Goal: Task Accomplishment & Management: Complete application form

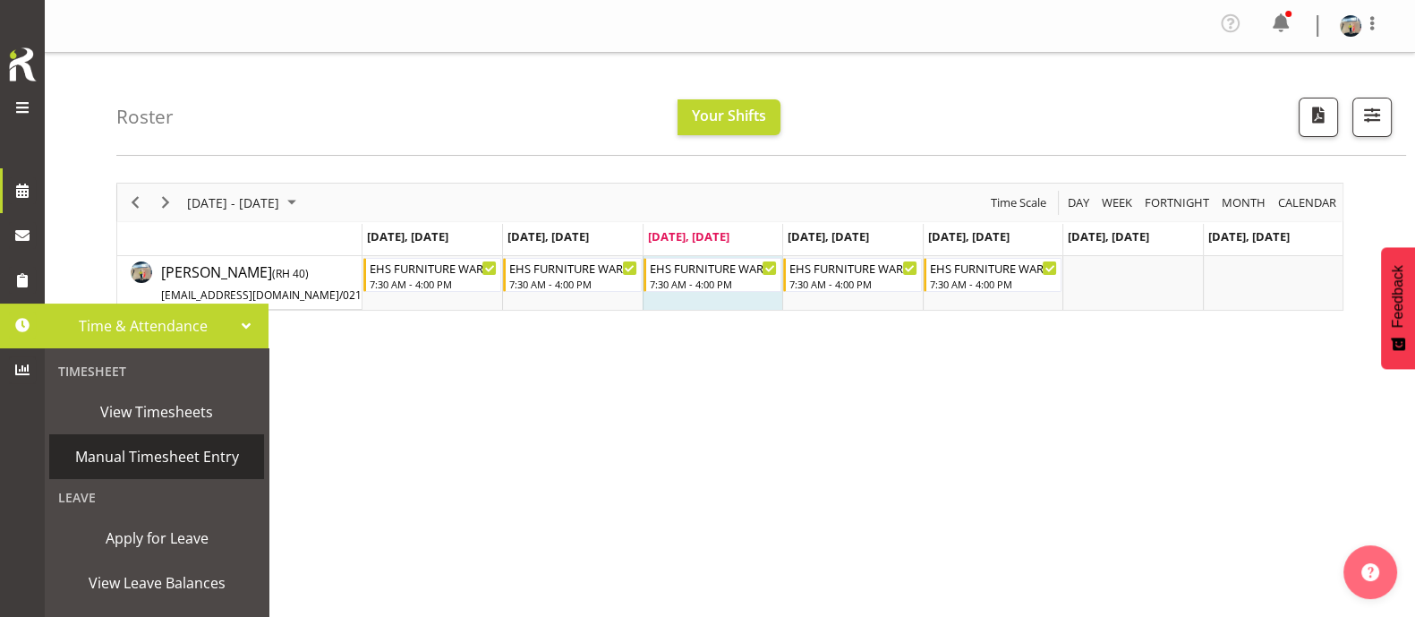
click at [176, 458] on span "Manual Timesheet Entry" at bounding box center [156, 456] width 197 height 27
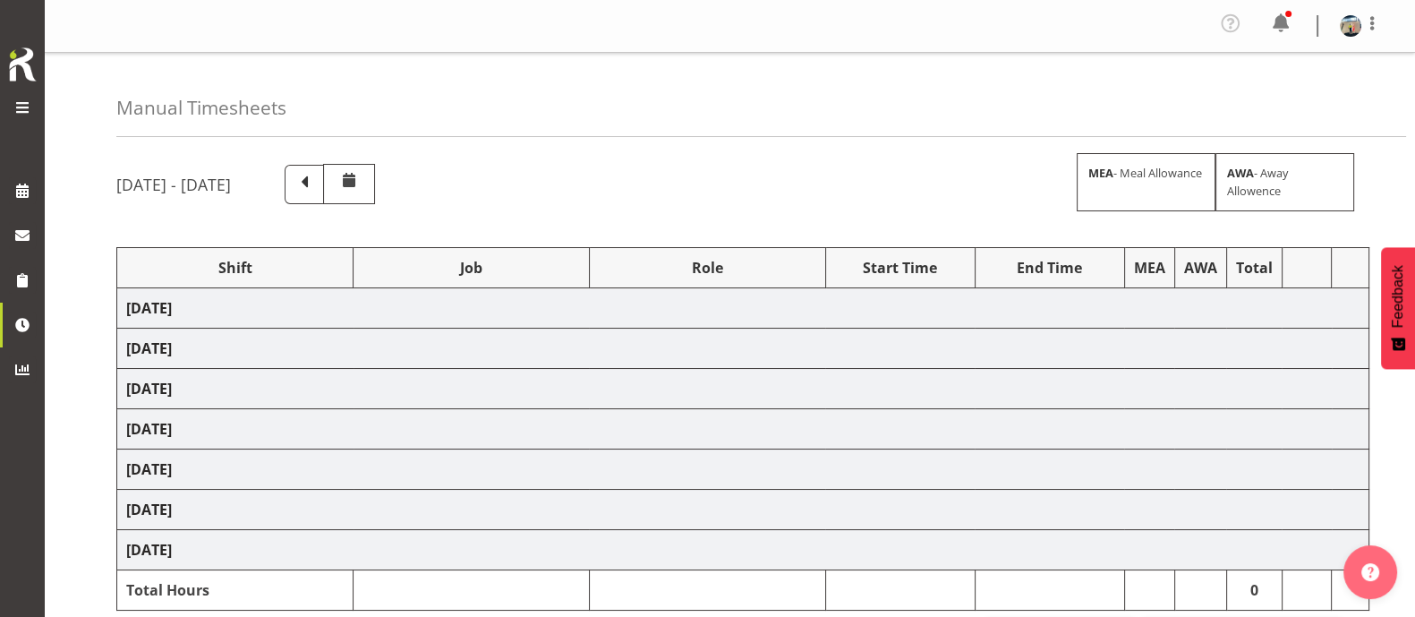
select select "38155"
select select "69"
select select "38155"
select select "69"
select select "38155"
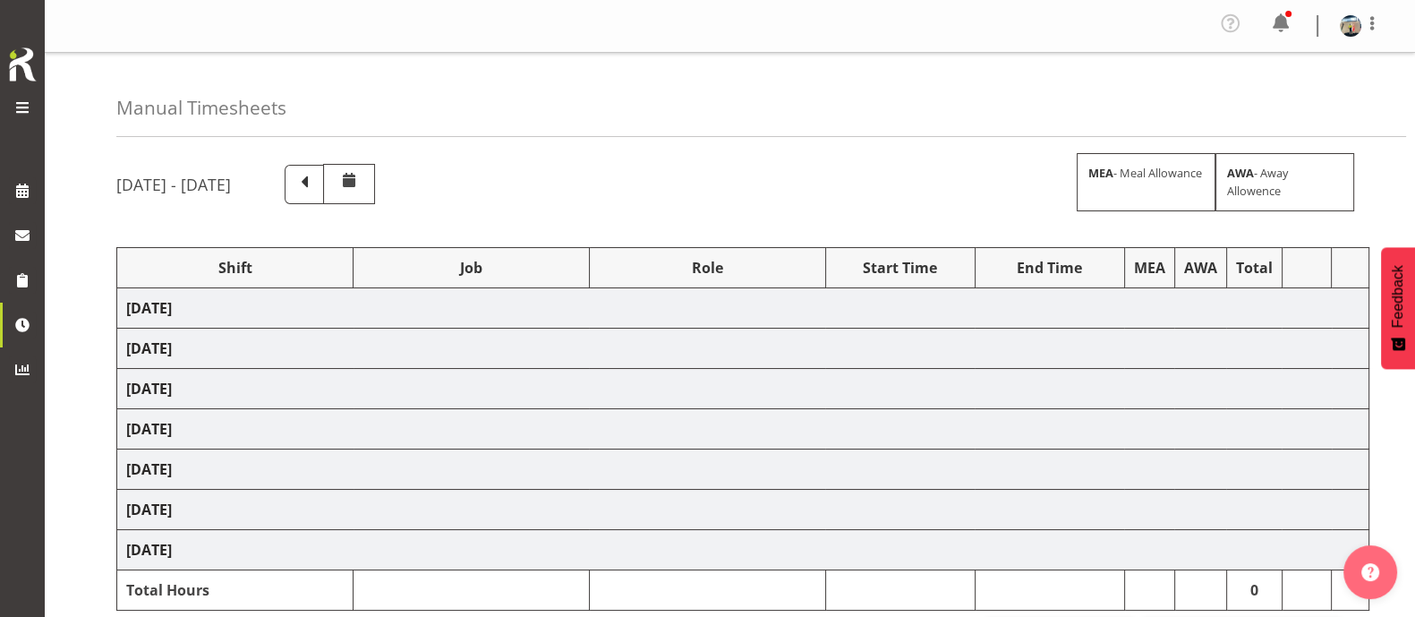
select select "69"
select select "38155"
select select "69"
select select "38155"
select select "69"
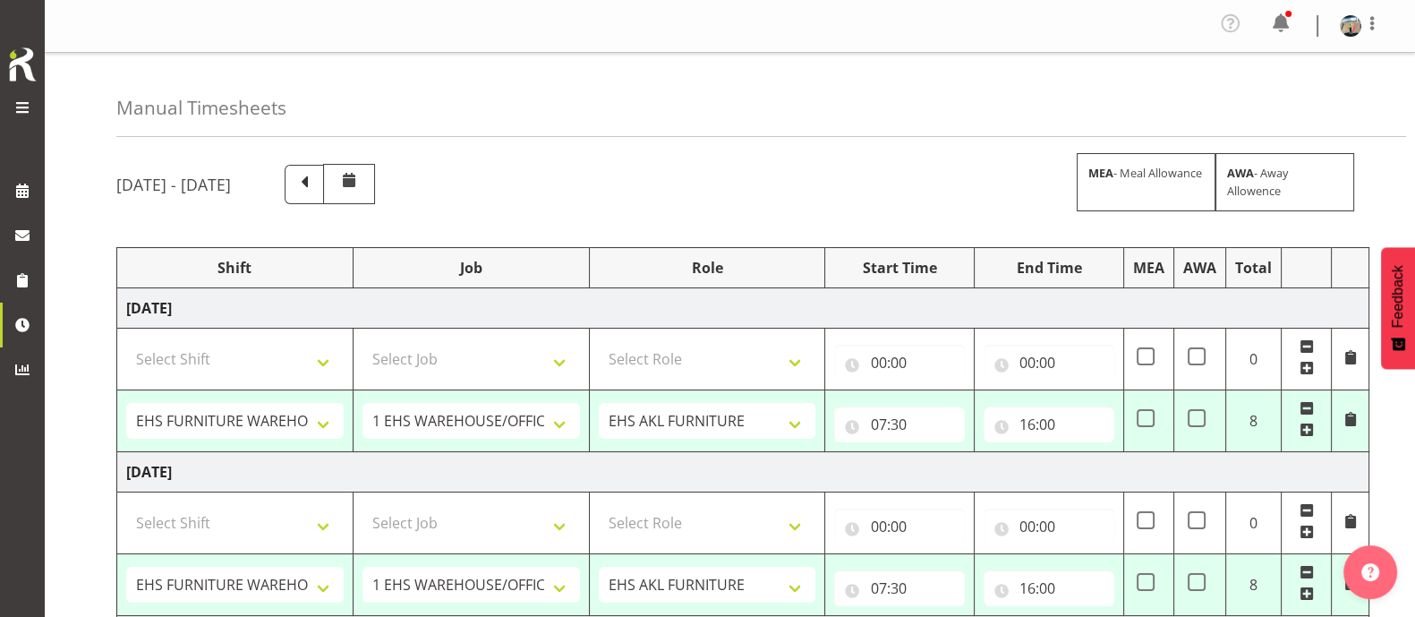
click at [316, 175] on span at bounding box center [304, 182] width 23 height 23
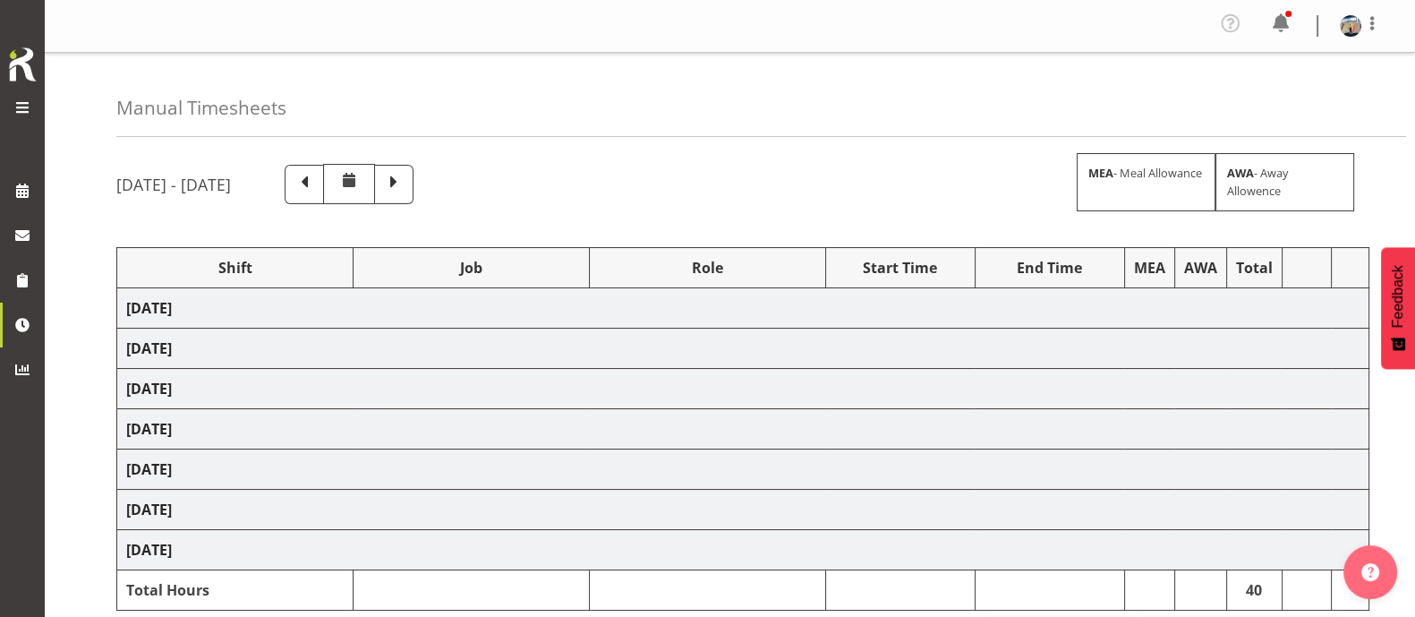
select select "38155"
select select "69"
select select "38155"
select select "69"
select select "38155"
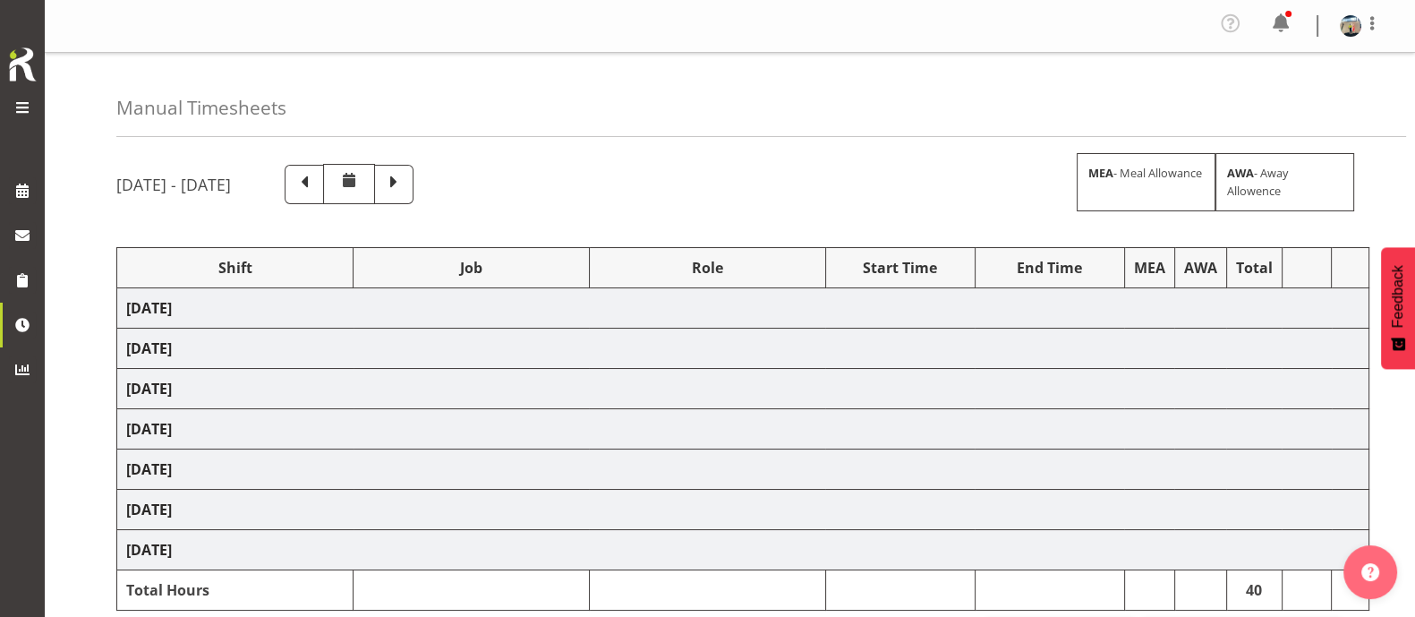
select select "69"
select select "38155"
select select "69"
select select "38155"
select select "69"
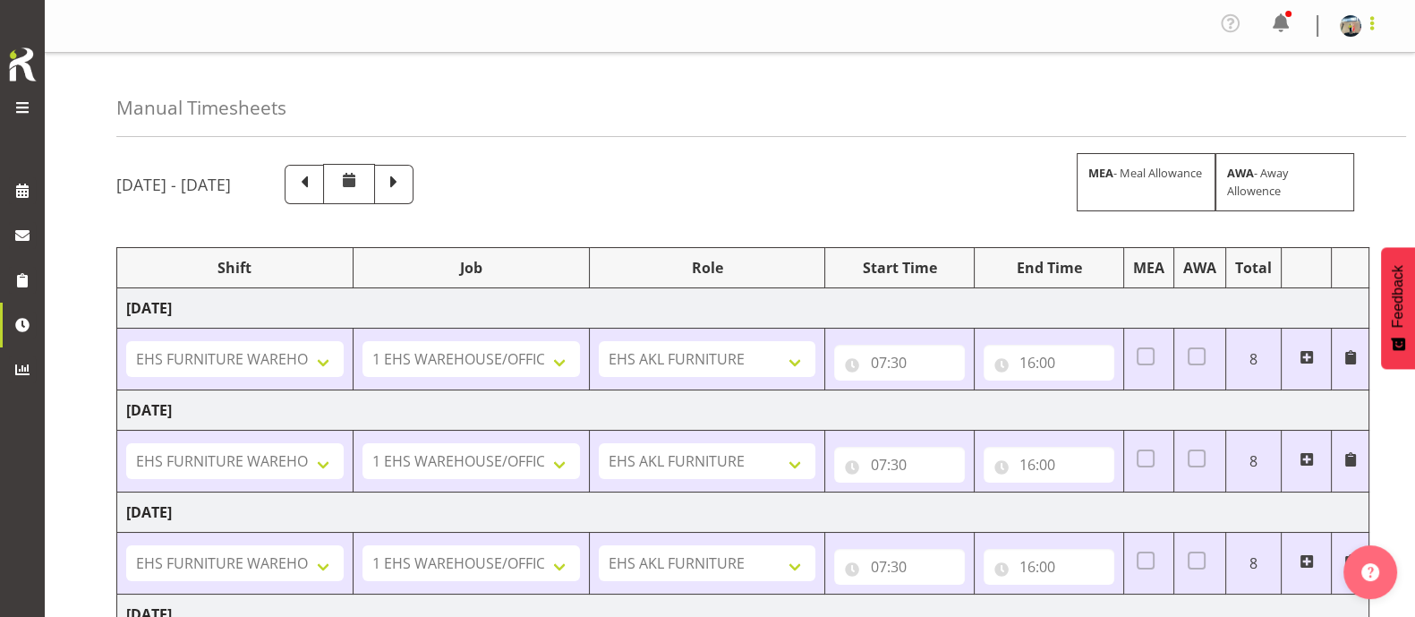
click at [1374, 26] on span at bounding box center [1371, 23] width 21 height 21
click at [1301, 96] on link "Log Out" at bounding box center [1297, 98] width 172 height 32
